Goal: Find contact information: Find contact information

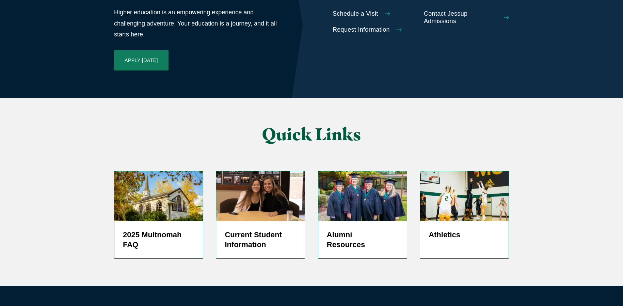
scroll to position [1622, 0]
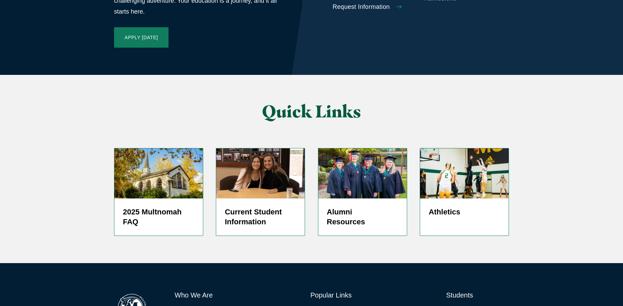
click at [322, 306] on link "Directory" at bounding box center [321, 311] width 22 height 10
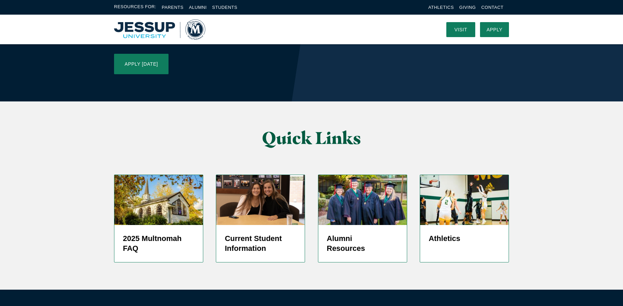
scroll to position [1554, 0]
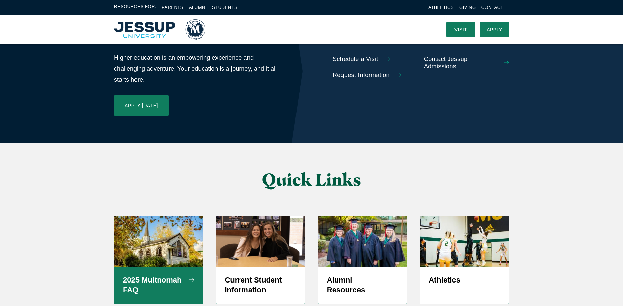
click at [135, 216] on img "Grid" at bounding box center [158, 241] width 88 height 50
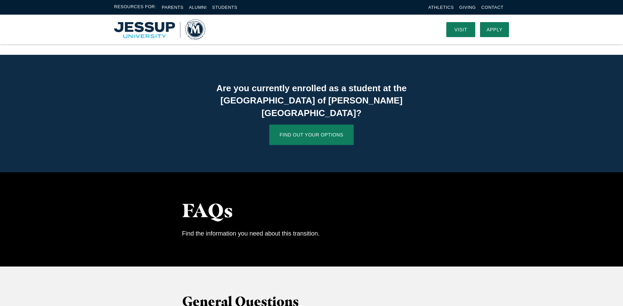
scroll to position [306, 0]
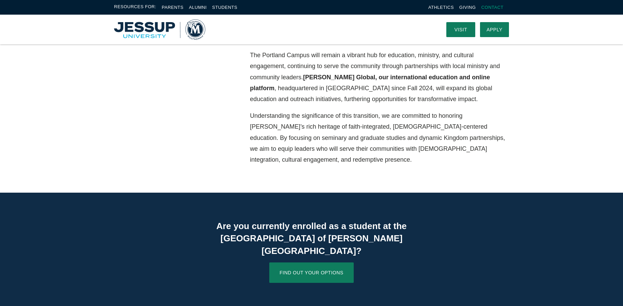
click at [491, 5] on link "Contact" at bounding box center [492, 7] width 22 height 5
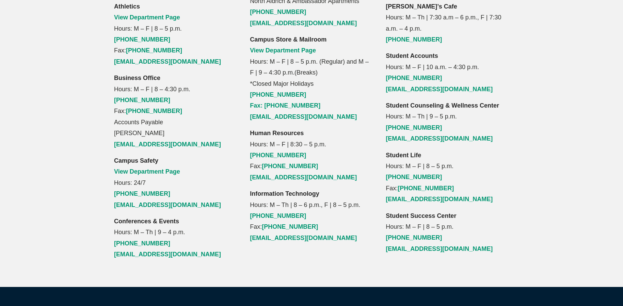
scroll to position [715, 0]
